Goal: Information Seeking & Learning: Learn about a topic

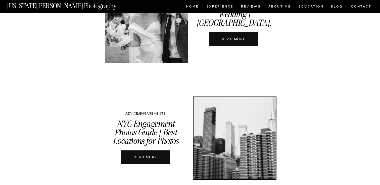
scroll to position [421, 0]
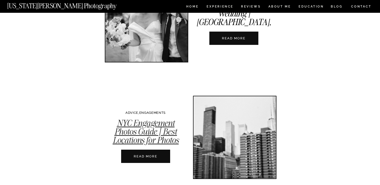
click at [131, 139] on link "NYC Engagement Photos Guide | Best Locations for Photos" at bounding box center [145, 132] width 66 height 28
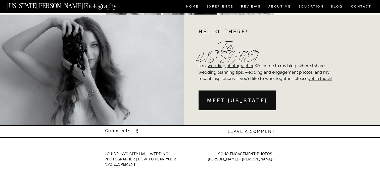
scroll to position [5945, 0]
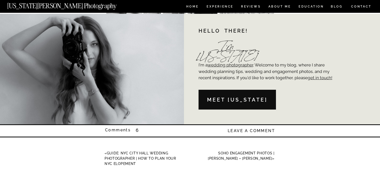
click at [137, 130] on p "Comments" at bounding box center [131, 131] width 53 height 6
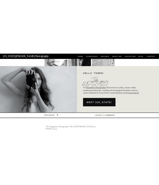
scroll to position [5933, 0]
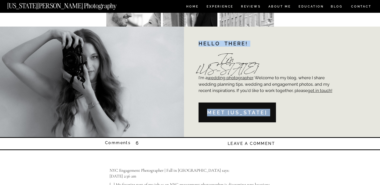
drag, startPoint x: 198, startPoint y: 79, endPoint x: 335, endPoint y: 95, distance: 138.0
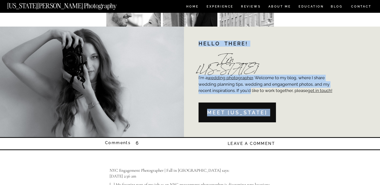
drag, startPoint x: 337, startPoint y: 92, endPoint x: 251, endPoint y: 88, distance: 85.7
click at [272, 85] on p "I'm a wedding photographer . Welcome to my blog, where I share wedding planning…" at bounding box center [266, 89] width 137 height 28
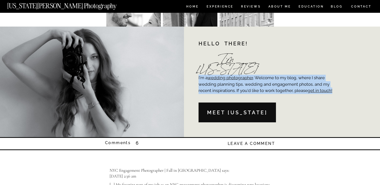
drag, startPoint x: 198, startPoint y: 78, endPoint x: 334, endPoint y: 90, distance: 136.1
click at [334, 90] on p "I'm a wedding photographer . Welcome to my blog, where I share wedding planning…" at bounding box center [266, 89] width 137 height 28
copy p "I'm a wedding photographer . Welcome to my blog, where I share wedding planning…"
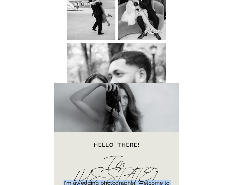
scroll to position [9399, 0]
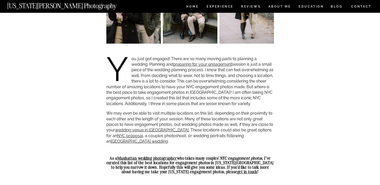
scroll to position [257, 0]
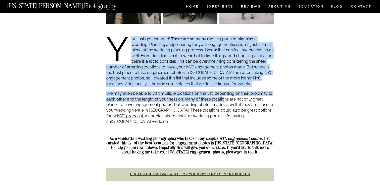
drag, startPoint x: 131, startPoint y: 40, endPoint x: 224, endPoint y: 101, distance: 111.7
click at [173, 81] on p "You just got engaged! There are so many moving parts to planning a wedding. Pla…" at bounding box center [189, 61] width 167 height 51
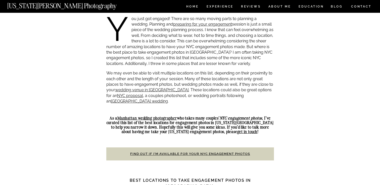
scroll to position [277, 0]
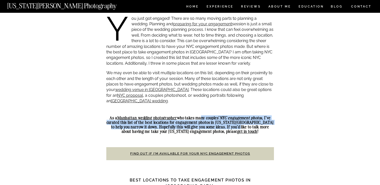
drag, startPoint x: 198, startPoint y: 112, endPoint x: 220, endPoint y: 121, distance: 23.9
click at [220, 121] on strong "As a Manhattan wedding photographer who takes many couples’ NYC engagement phot…" at bounding box center [189, 124] width 167 height 19
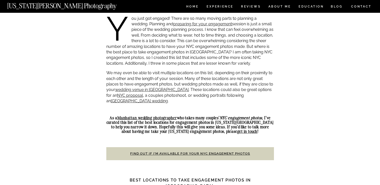
click at [267, 121] on strong "As a Manhattan wedding photographer who takes many couples’ NYC engagement phot…" at bounding box center [189, 124] width 167 height 19
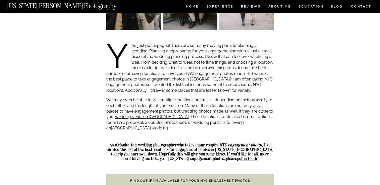
scroll to position [248, 0]
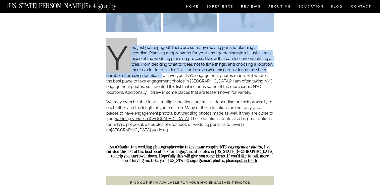
drag, startPoint x: 274, startPoint y: 123, endPoint x: 160, endPoint y: 76, distance: 123.4
click at [155, 66] on p "You just got engaged! There are so many moving parts to planning a wedding. Pla…" at bounding box center [189, 70] width 167 height 51
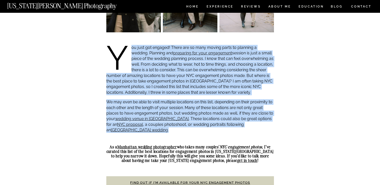
drag, startPoint x: 132, startPoint y: 49, endPoint x: 272, endPoint y: 125, distance: 160.0
copy div "ou just got engaged! There are so many moving parts to planning a wedding. Plan…"
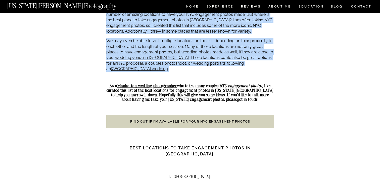
scroll to position [317, 0]
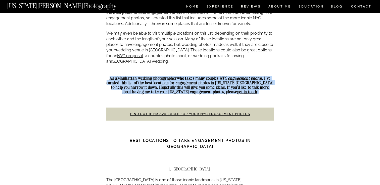
drag, startPoint x: 110, startPoint y: 73, endPoint x: 239, endPoint y: 91, distance: 129.9
copy div "As a Manhattan wedding photographer who takes many couples’ NYC engagement phot…"
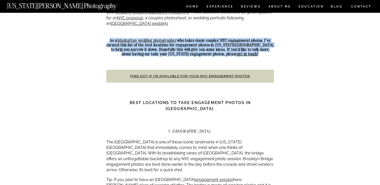
scroll to position [359, 0]
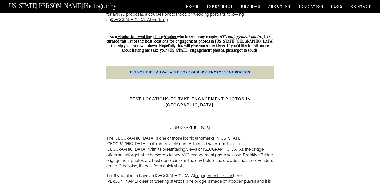
drag, startPoint x: 123, startPoint y: 65, endPoint x: 234, endPoint y: 71, distance: 111.1
click at [234, 71] on h3 "Find out if I’m available for your NYC engagement photos" at bounding box center [189, 72] width 167 height 13
copy link "Find out if I’m available for your NYC engagement photos"
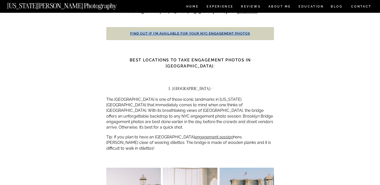
scroll to position [404, 0]
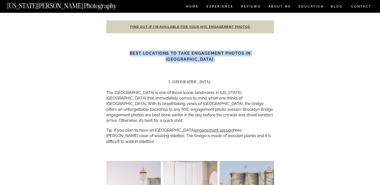
drag, startPoint x: 125, startPoint y: 46, endPoint x: 254, endPoint y: 51, distance: 129.1
copy div "Best Locations to Take Engagement Photos in NYC :"
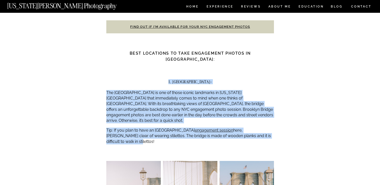
drag, startPoint x: 169, startPoint y: 68, endPoint x: 244, endPoint y: 120, distance: 91.1
copy div "1. Brooklyn Bridge: The Brooklyn Bridge is one of those iconic landmarks in New…"
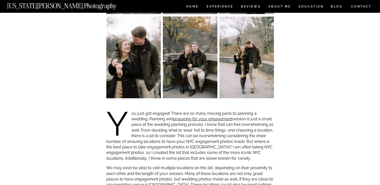
scroll to position [0, 0]
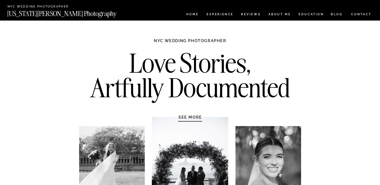
scroll to position [1767, 0]
